Goal: Find specific page/section: Find specific page/section

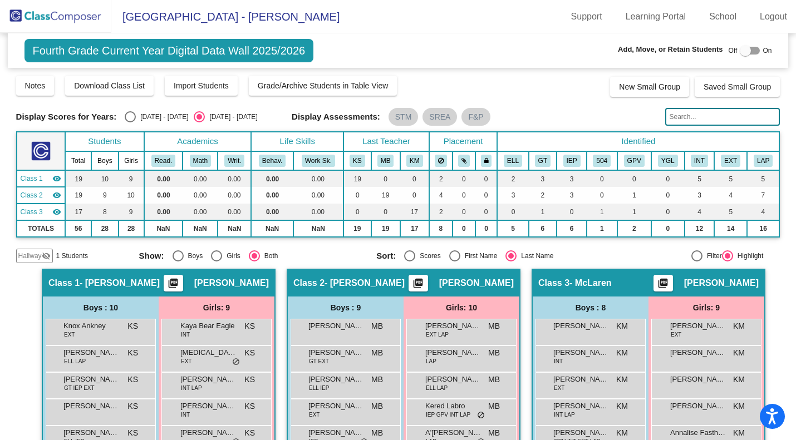
click at [66, 16] on img at bounding box center [55, 16] width 111 height 33
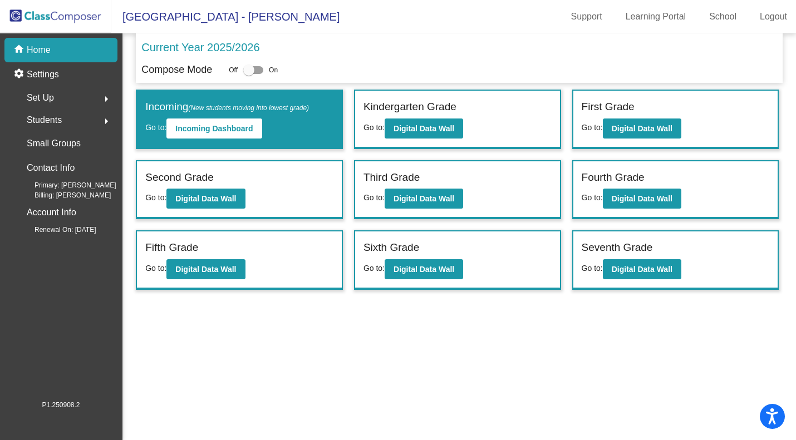
click at [56, 121] on span "Students" at bounding box center [44, 120] width 35 height 16
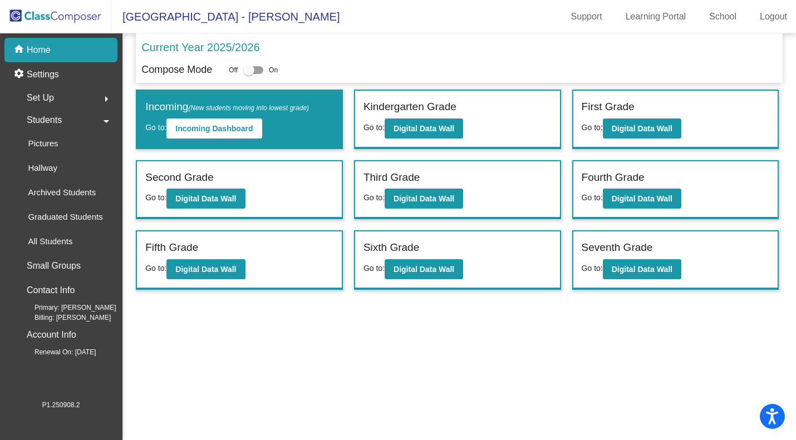
click at [56, 193] on p "Archived Students" at bounding box center [62, 192] width 68 height 13
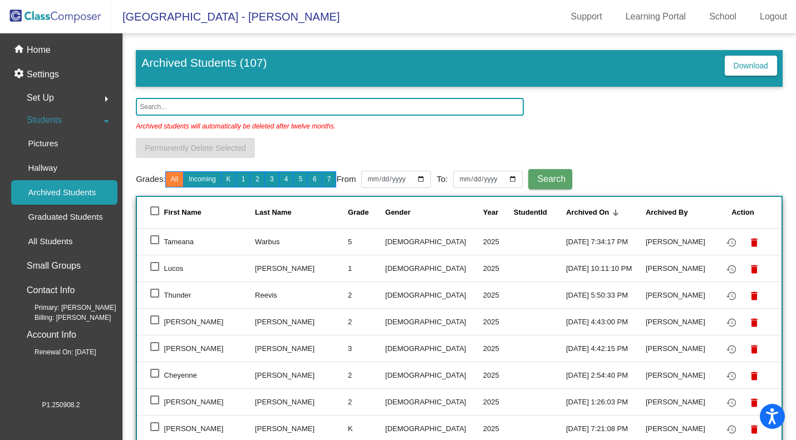
click at [209, 107] on input "text" at bounding box center [330, 107] width 388 height 18
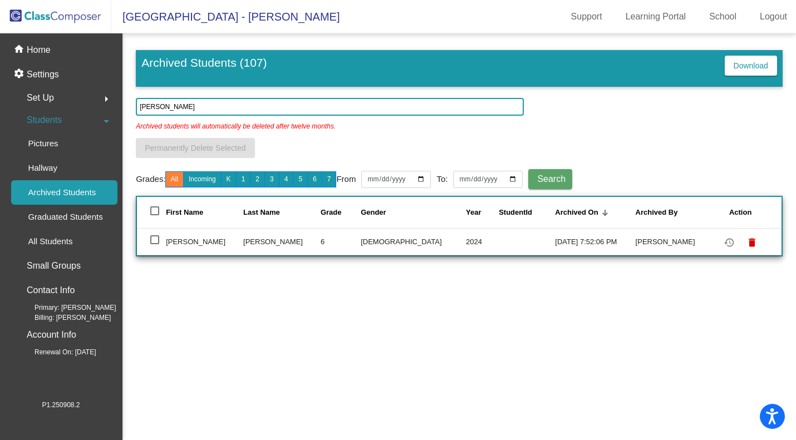
type input "[PERSON_NAME]"
click at [66, 246] on p "All Students" at bounding box center [50, 241] width 45 height 13
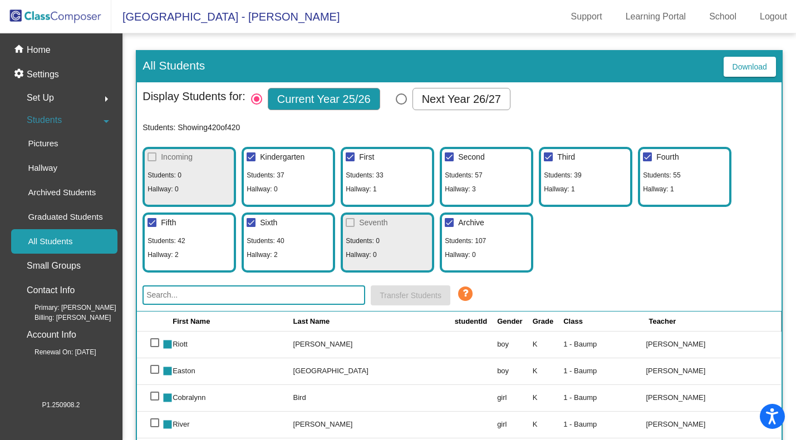
click at [218, 290] on input "text" at bounding box center [253, 294] width 223 height 19
type input "[PERSON_NAME]"
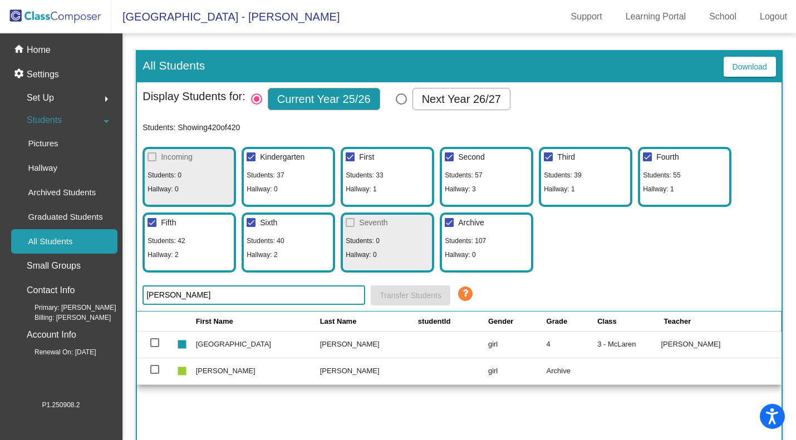
click at [75, 18] on img at bounding box center [55, 16] width 111 height 33
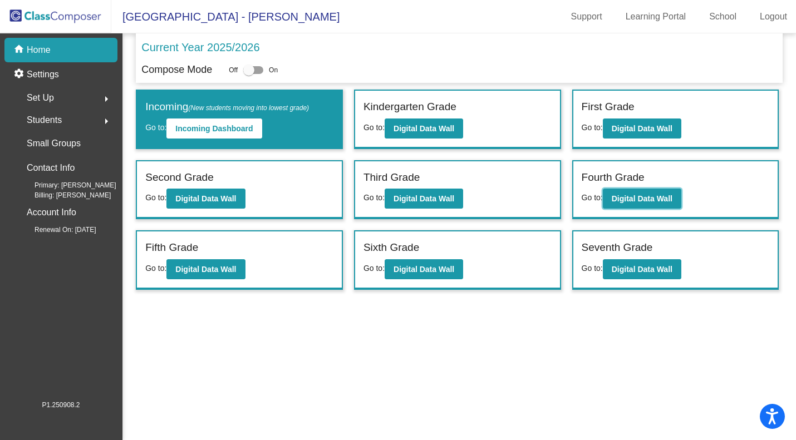
click at [646, 199] on b "Digital Data Wall" at bounding box center [641, 198] width 61 height 9
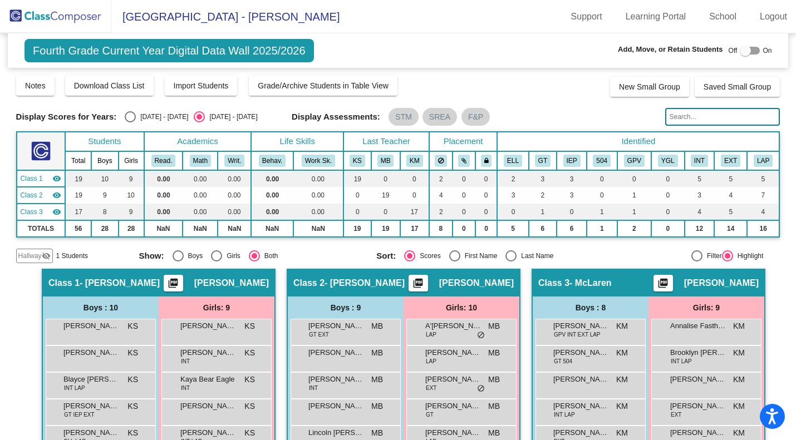
click at [511, 255] on div "Select an option" at bounding box center [510, 255] width 11 height 11
click at [511, 262] on input "Last Name" at bounding box center [510, 262] width 1 height 1
radio input "true"
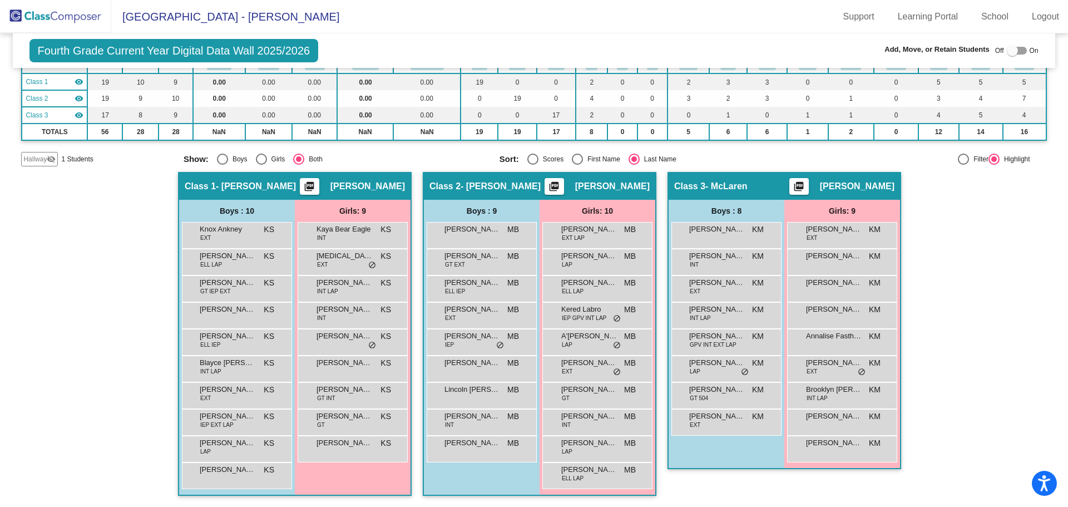
scroll to position [97, 0]
click at [795, 50] on div at bounding box center [1017, 51] width 20 height 8
checkbox input "true"
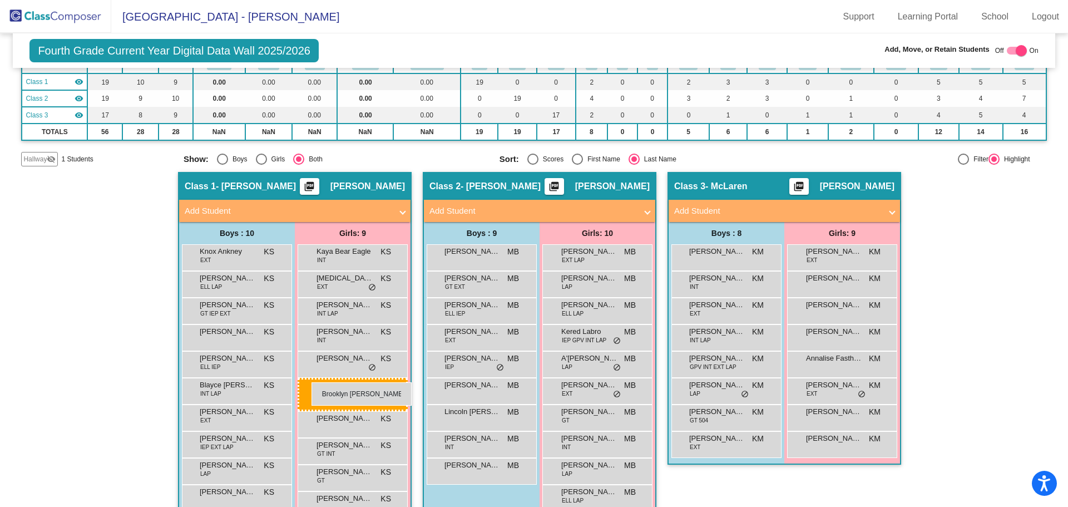
drag, startPoint x: 826, startPoint y: 420, endPoint x: 312, endPoint y: 382, distance: 515.5
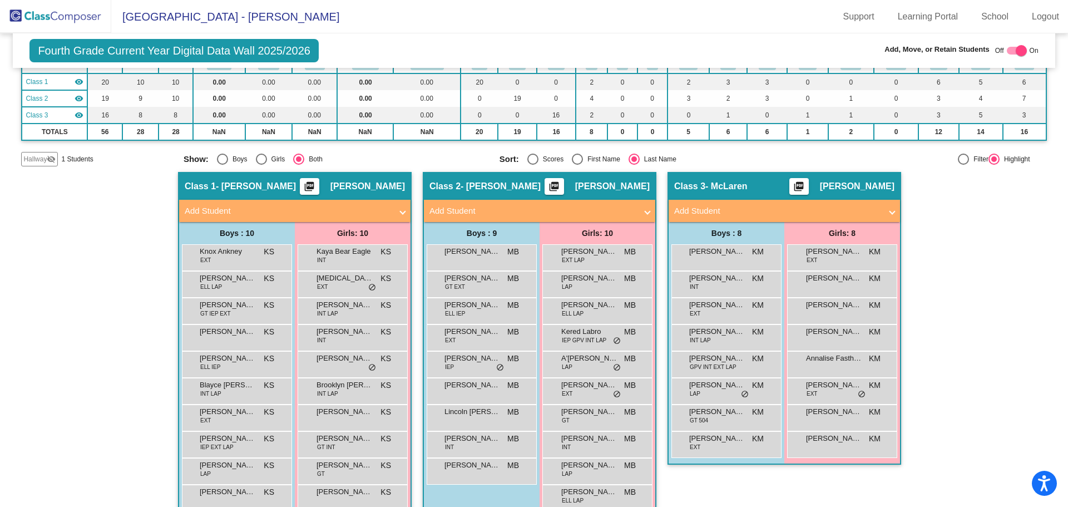
click at [795, 239] on div "Hallway - Hallway Class picture_as_pdf Add Student First Name Last Name Student…" at bounding box center [533, 350] width 1025 height 357
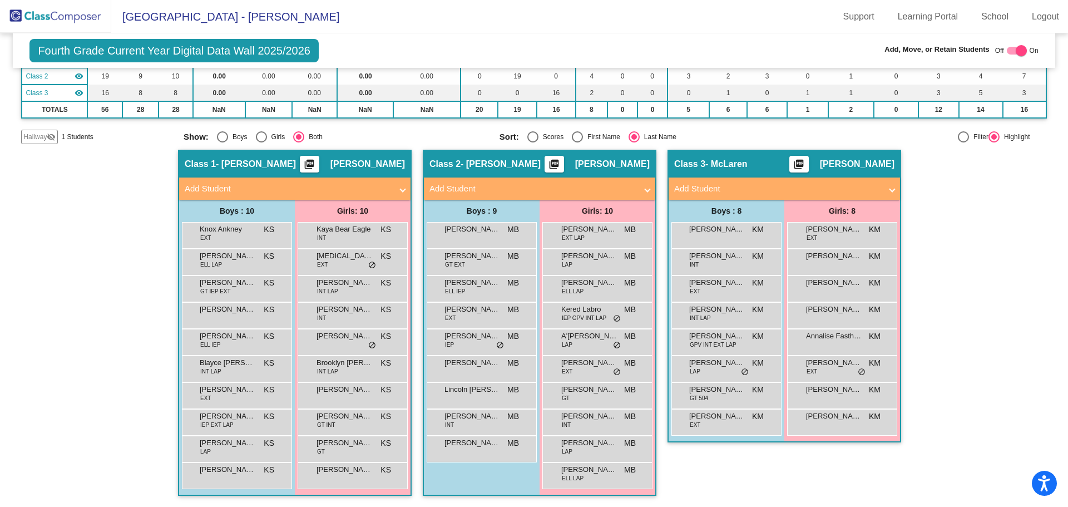
click at [73, 21] on img at bounding box center [55, 16] width 111 height 33
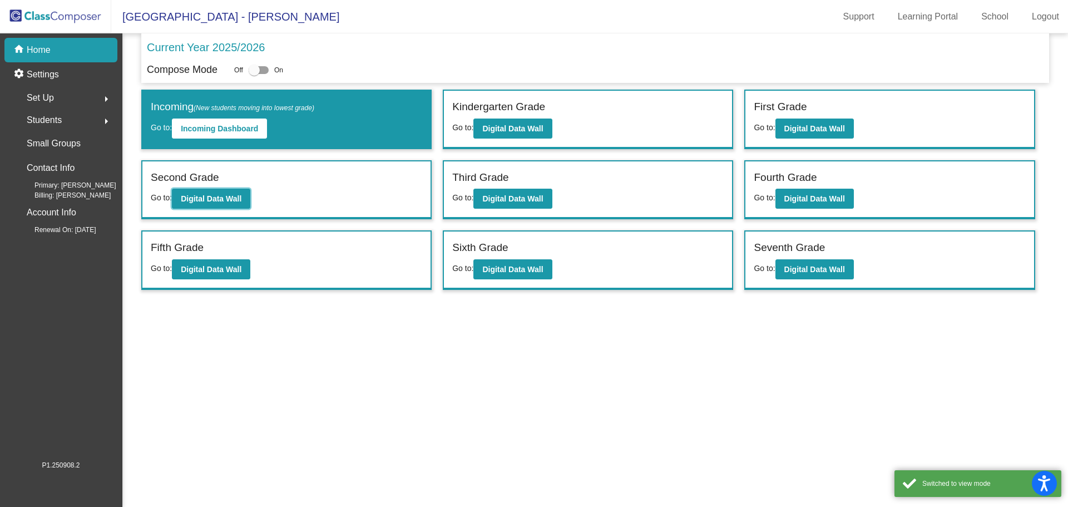
click at [234, 190] on button "Digital Data Wall" at bounding box center [211, 199] width 78 height 20
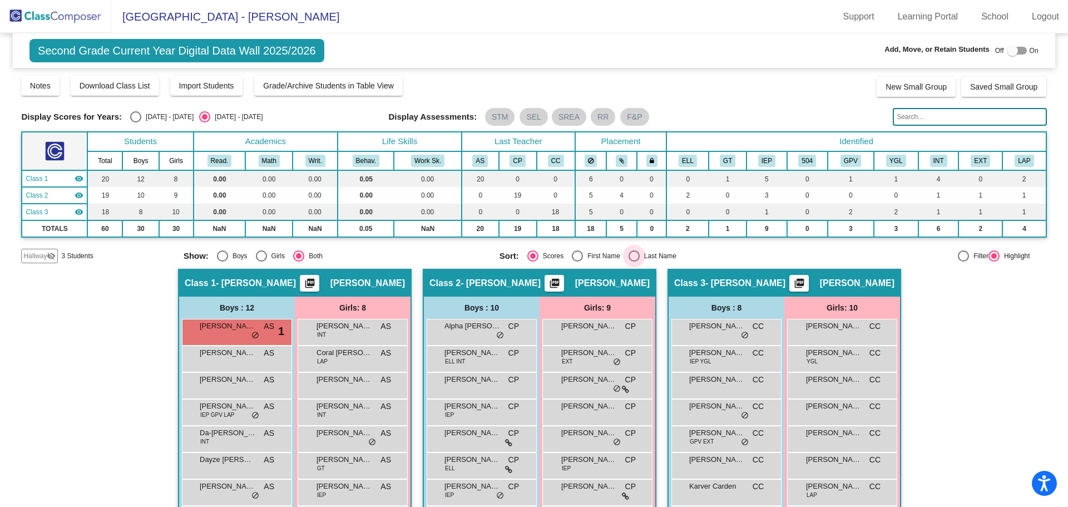
click at [634, 258] on div "Select an option" at bounding box center [634, 255] width 11 height 11
click at [634, 262] on input "Last Name" at bounding box center [634, 262] width 1 height 1
radio input "true"
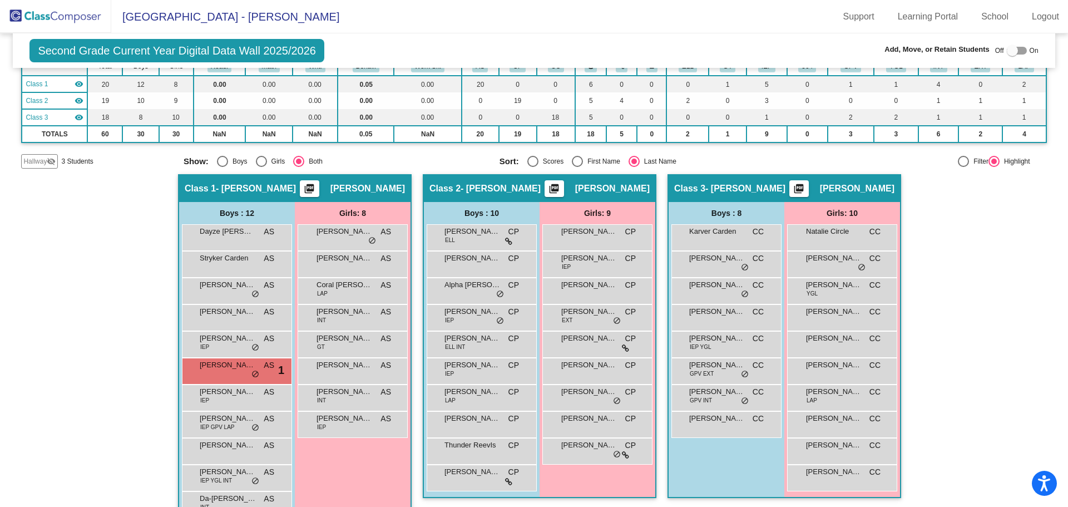
scroll to position [150, 0]
